Goal: Check status: Check status

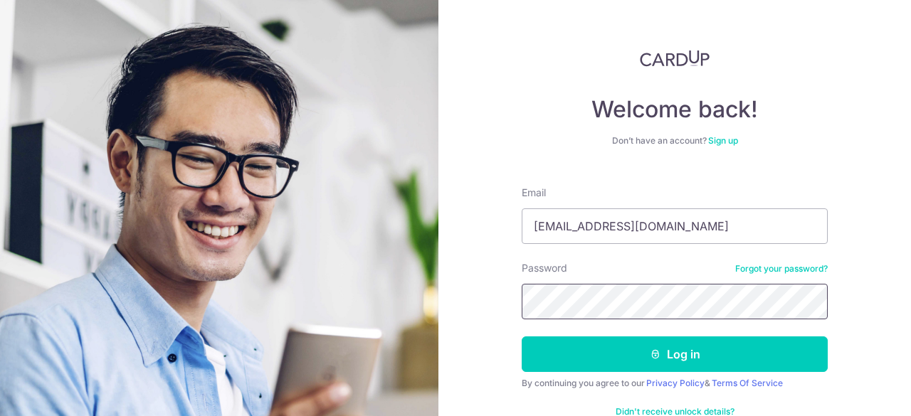
click at [522, 337] on button "Log in" at bounding box center [675, 355] width 306 height 36
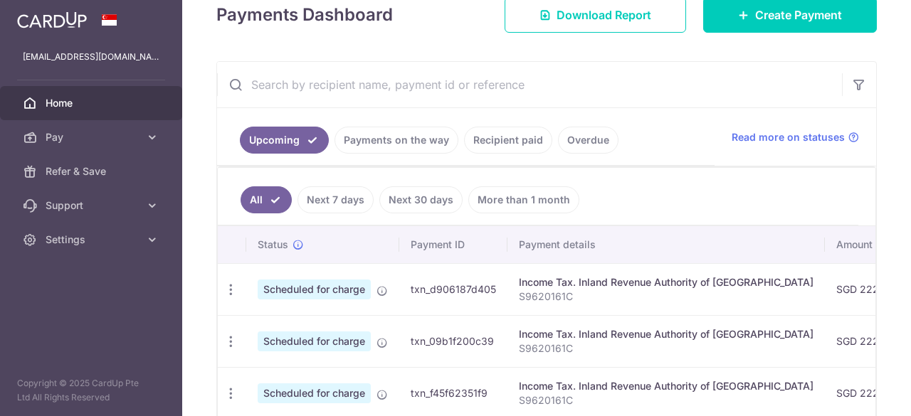
click at [413, 147] on link "Payments on the way" at bounding box center [396, 140] width 124 height 27
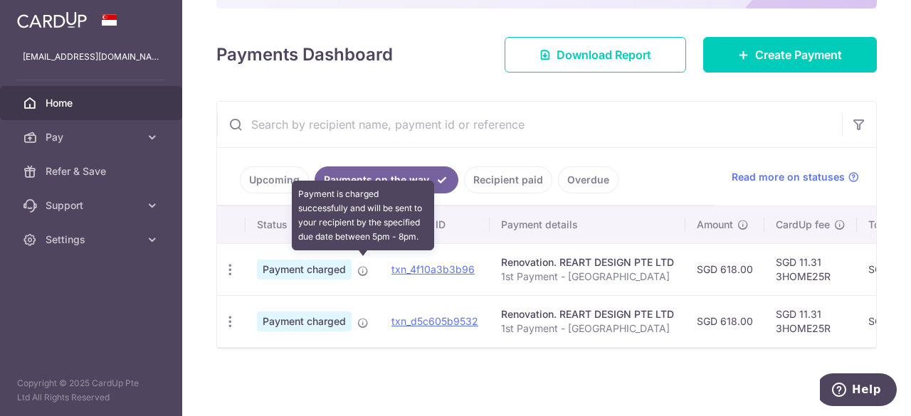
click at [367, 265] on icon at bounding box center [362, 270] width 11 height 11
